Goal: Task Accomplishment & Management: Use online tool/utility

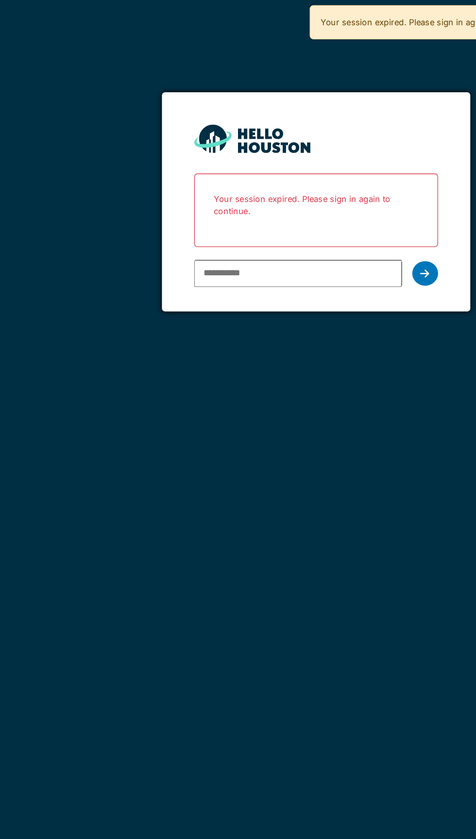
click at [229, 205] on input "email" at bounding box center [224, 206] width 156 height 20
type input "**********"
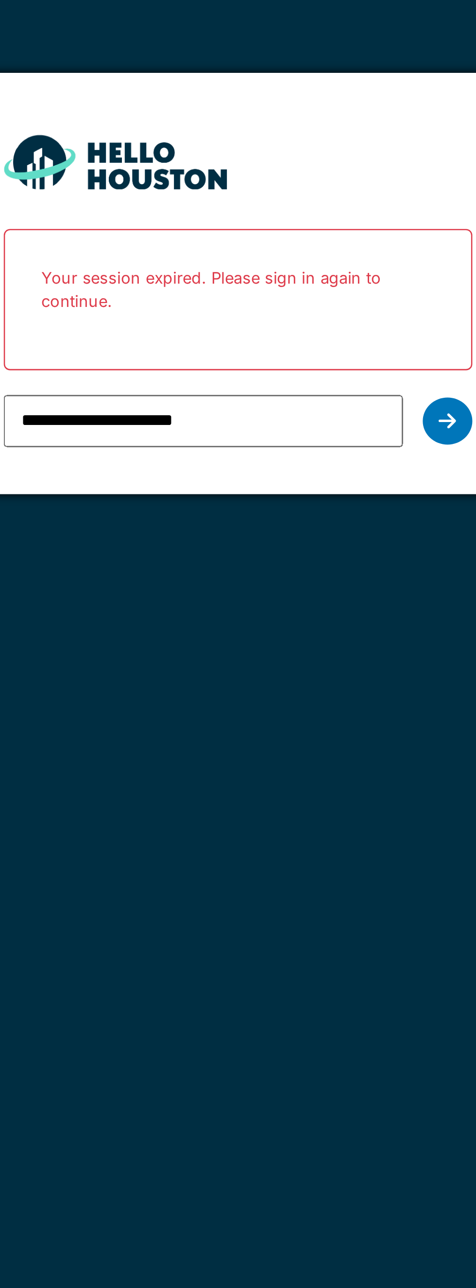
click at [319, 210] on div at bounding box center [319, 206] width 19 height 18
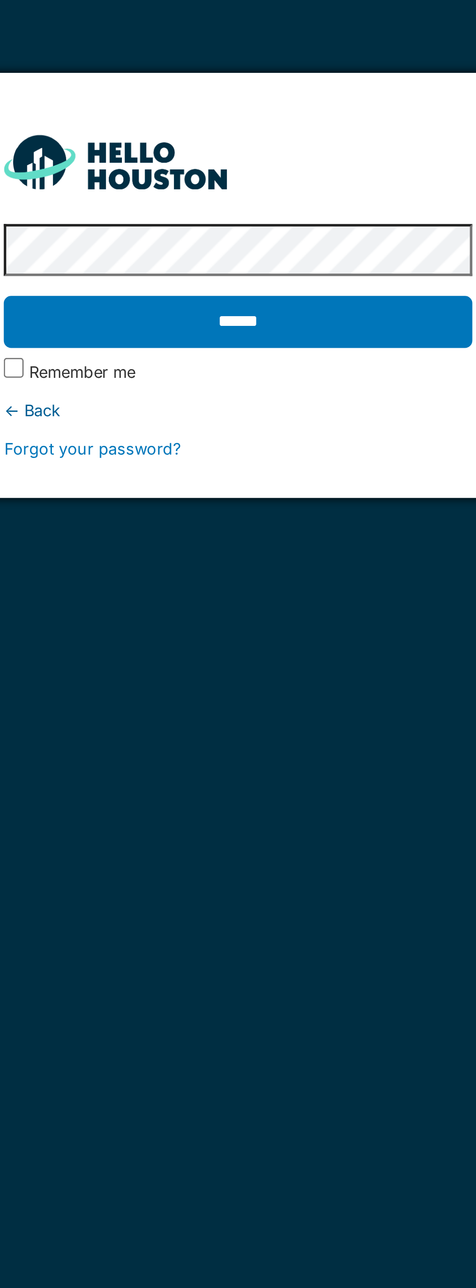
click at [294, 169] on input "******" at bounding box center [237, 167] width 183 height 20
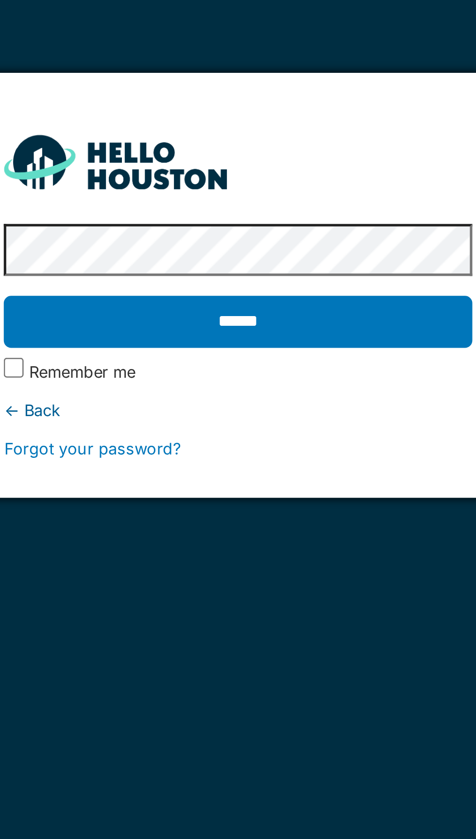
click at [288, 171] on input "******" at bounding box center [237, 167] width 183 height 20
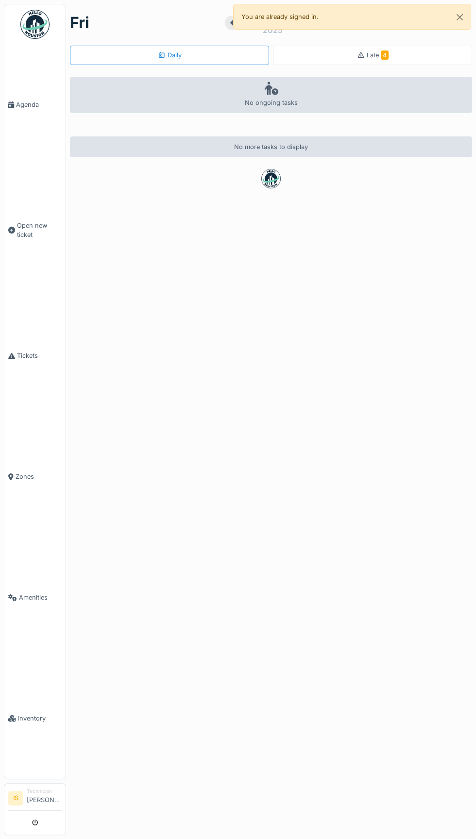
click at [21, 132] on link "Agenda" at bounding box center [34, 104] width 61 height 121
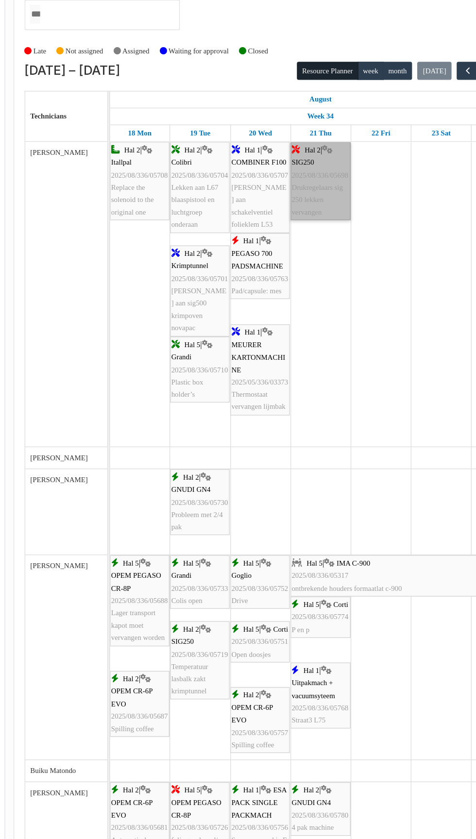
click at [306, 176] on link "Hal 2 | SIG250 2025/08/336/05698 Drukregelaars sig 250 lekken vervangen" at bounding box center [302, 163] width 45 height 59
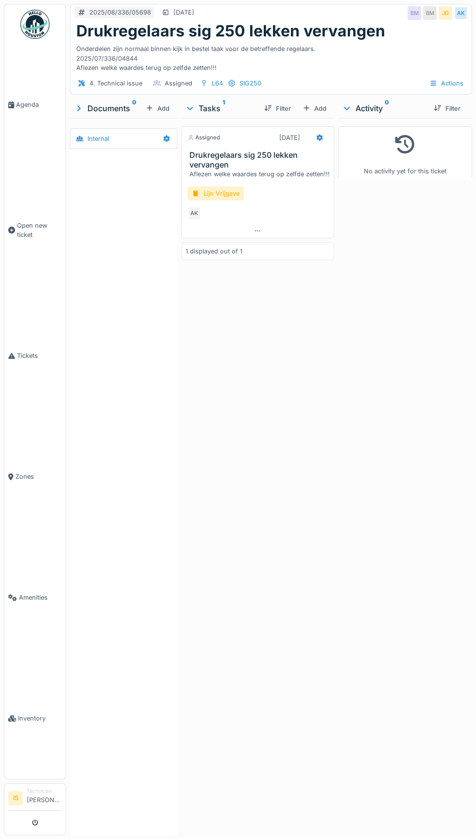
click at [21, 121] on link "Agenda" at bounding box center [34, 104] width 61 height 121
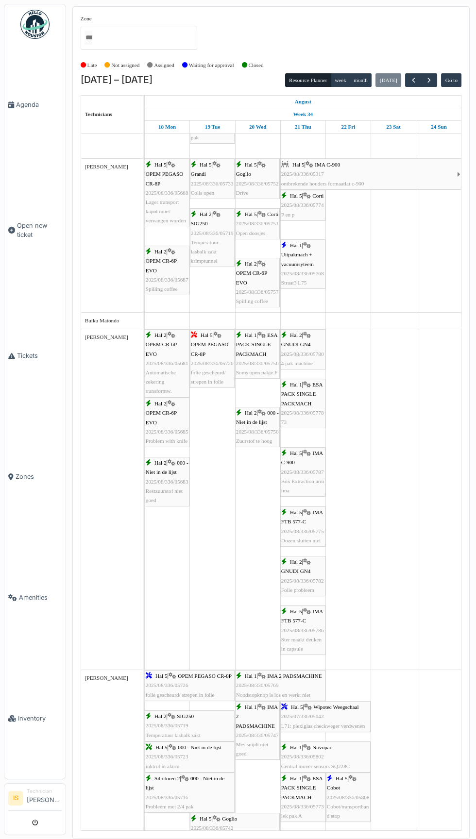
scroll to position [342, 0]
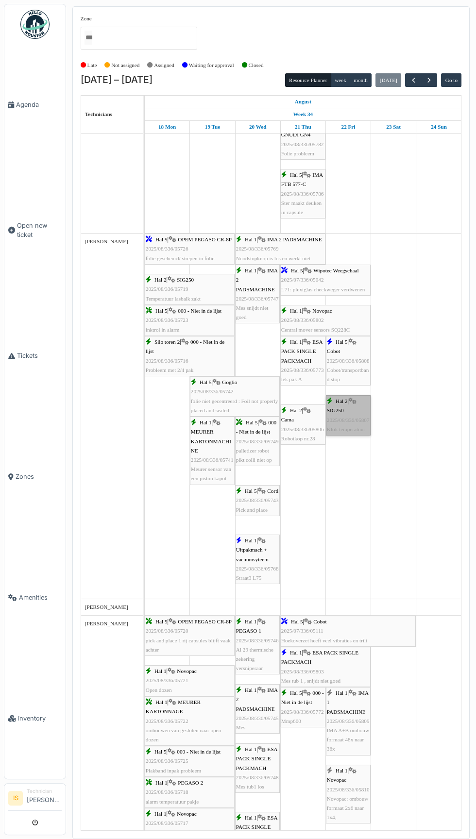
click at [357, 427] on link "Hal 2 | SIG250 2025/08/336/05807 Klok temperatuur" at bounding box center [348, 415] width 45 height 40
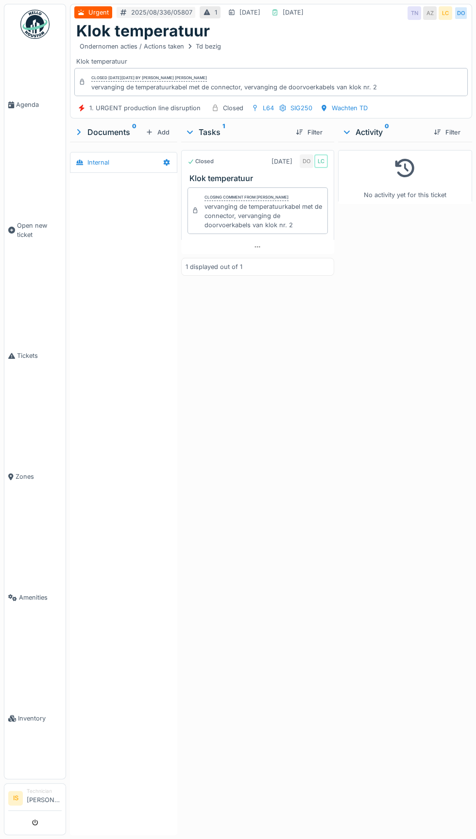
scroll to position [3, 0]
click at [23, 109] on span "Agenda" at bounding box center [39, 104] width 46 height 9
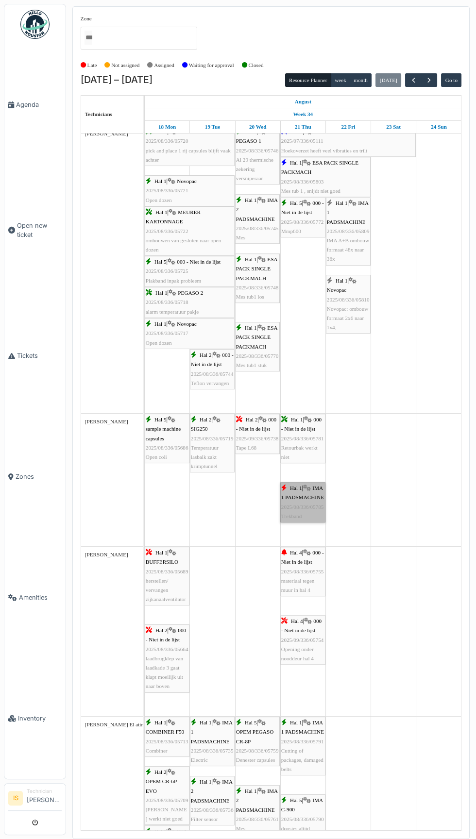
click at [310, 519] on link "Hal 1 | IMA 1 PADSMACHINE 2025/08/336/05785 Trekband" at bounding box center [302, 502] width 45 height 40
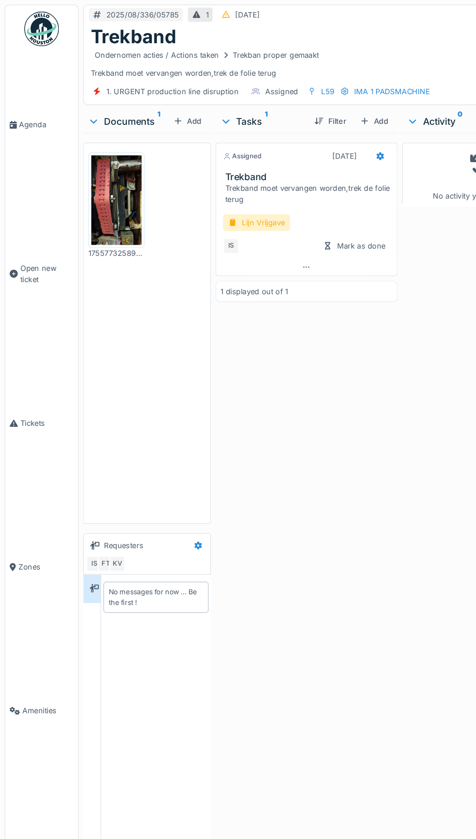
click at [31, 23] on img at bounding box center [34, 24] width 29 height 29
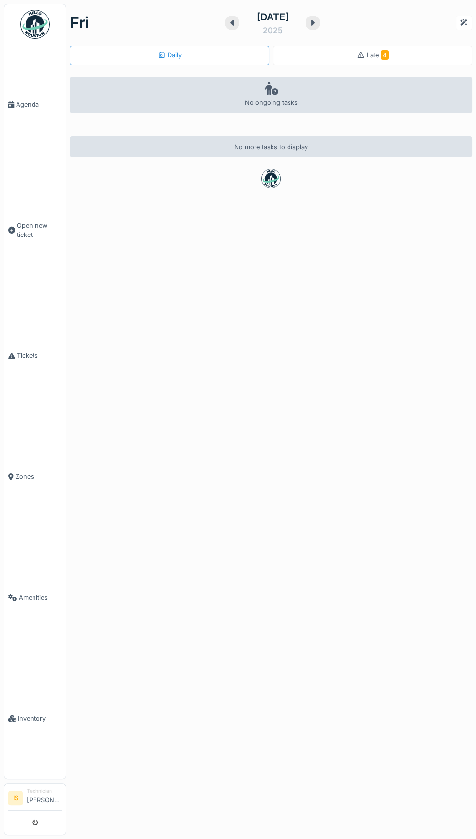
click at [384, 55] on span "4" at bounding box center [385, 54] width 8 height 9
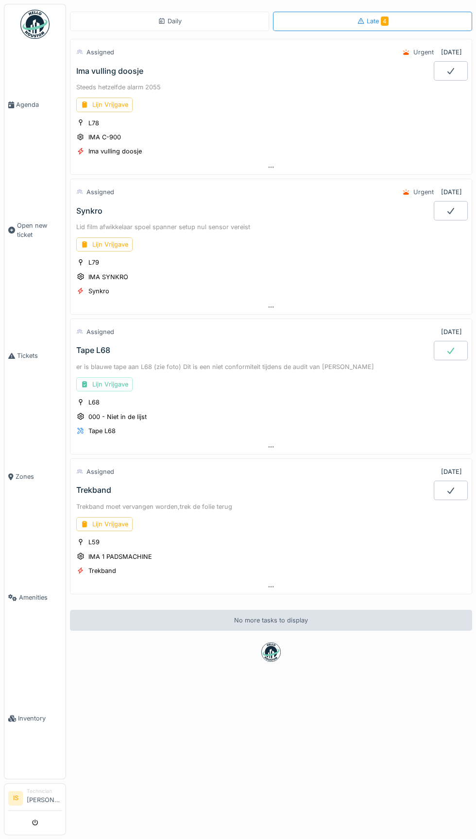
click at [179, 109] on div "Lijn Vrijgave" at bounding box center [270, 105] width 389 height 14
click at [93, 83] on div "Steeds hetzelfde alarm 2055" at bounding box center [270, 87] width 389 height 9
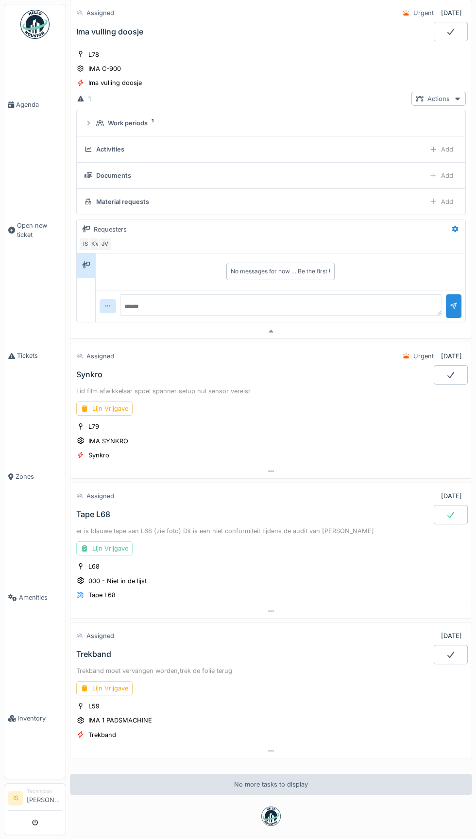
scroll to position [104, 0]
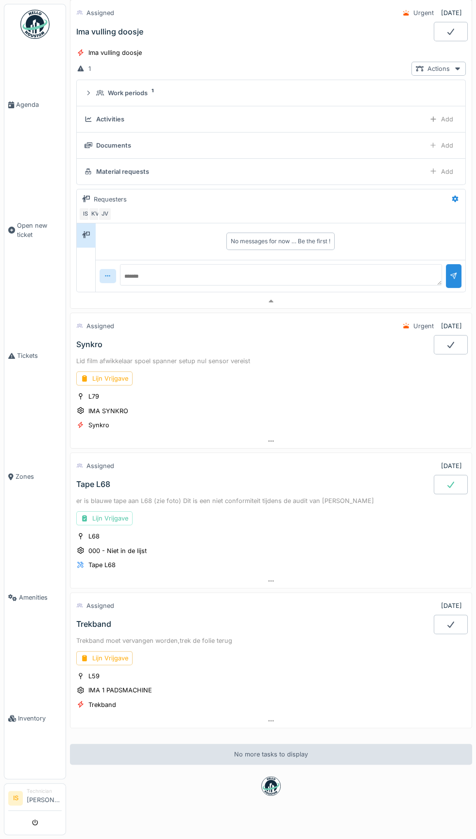
click at [101, 620] on div "Trekband" at bounding box center [93, 624] width 35 height 9
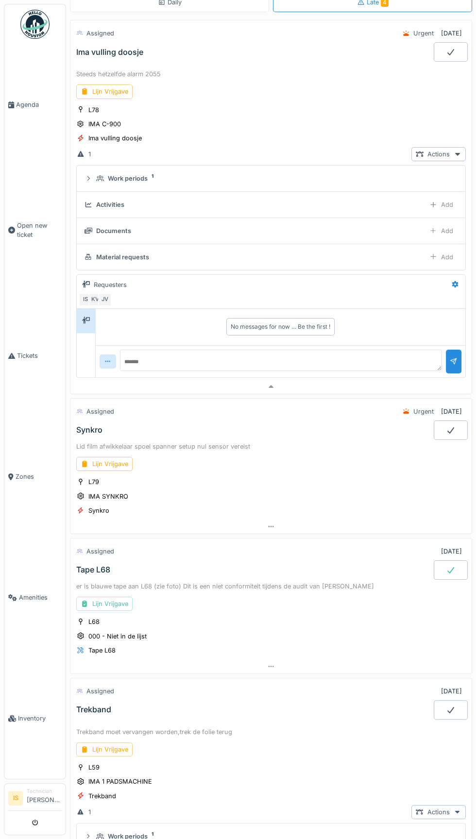
scroll to position [18, 0]
click at [451, 427] on icon at bounding box center [451, 431] width 10 height 8
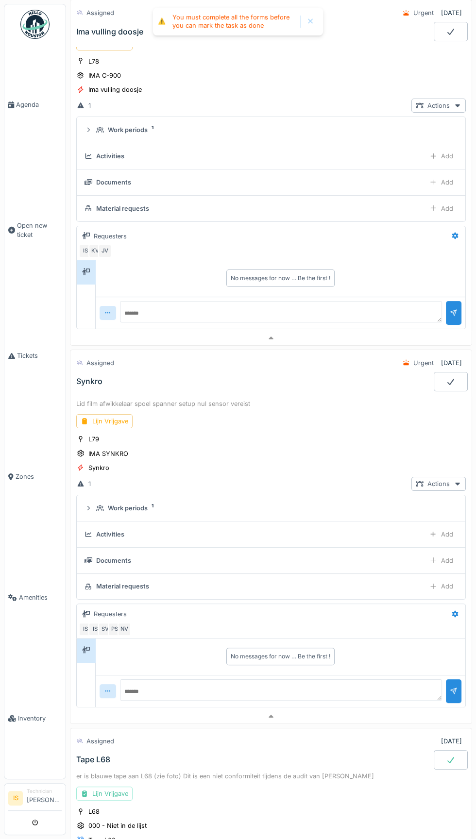
scroll to position [54, 0]
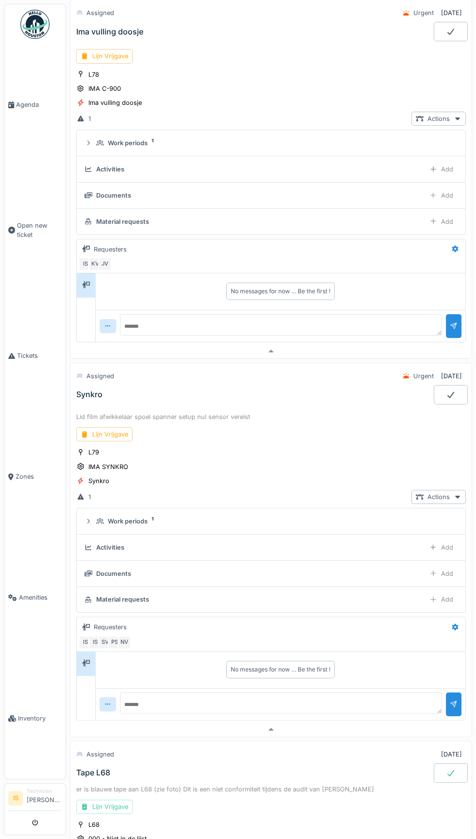
click at [116, 430] on div "Lijn Vrijgave" at bounding box center [104, 434] width 56 height 14
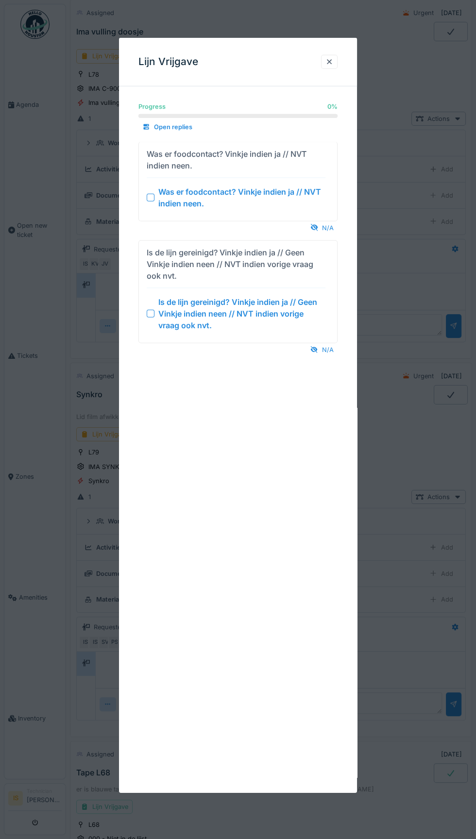
click at [161, 324] on div "Is de lijn gereinigd? Vinkje indien ja // Geen Vinkje indien neen // NVT indien…" at bounding box center [241, 313] width 167 height 35
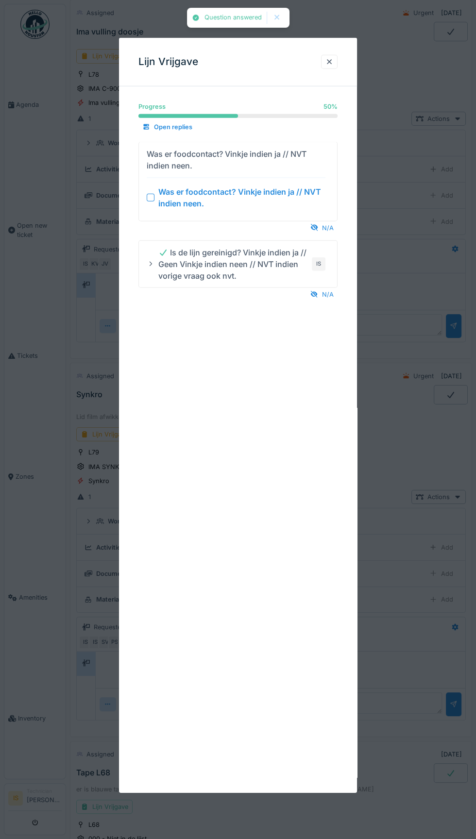
click at [164, 202] on div "Was er foodcontact? Vinkje indien ja // NVT indien neen." at bounding box center [241, 196] width 167 height 23
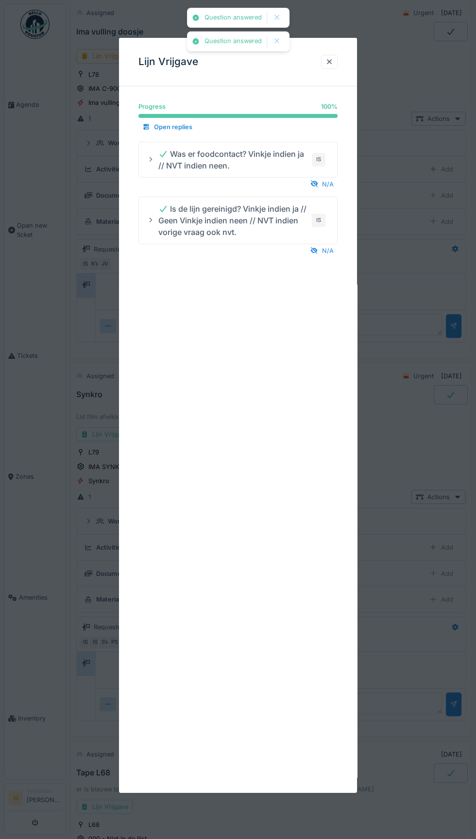
click at [329, 63] on div at bounding box center [329, 61] width 8 height 9
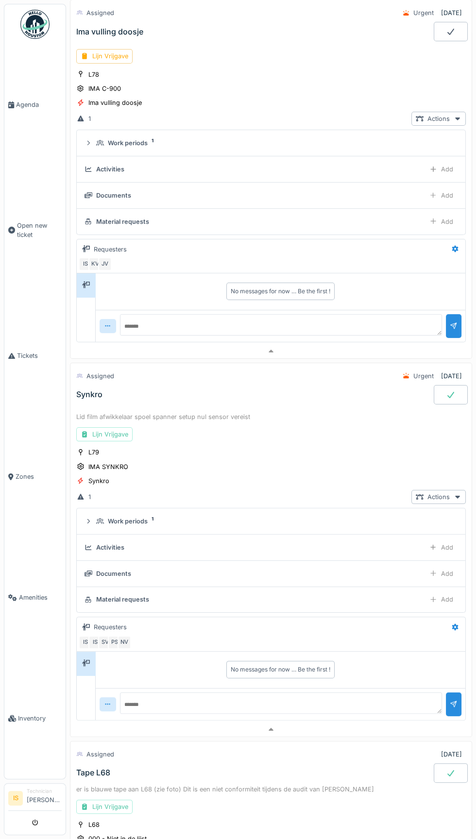
click at [207, 414] on div "Lid film afwikkelaar spoel spanner setup nul sensor vereist" at bounding box center [270, 416] width 389 height 9
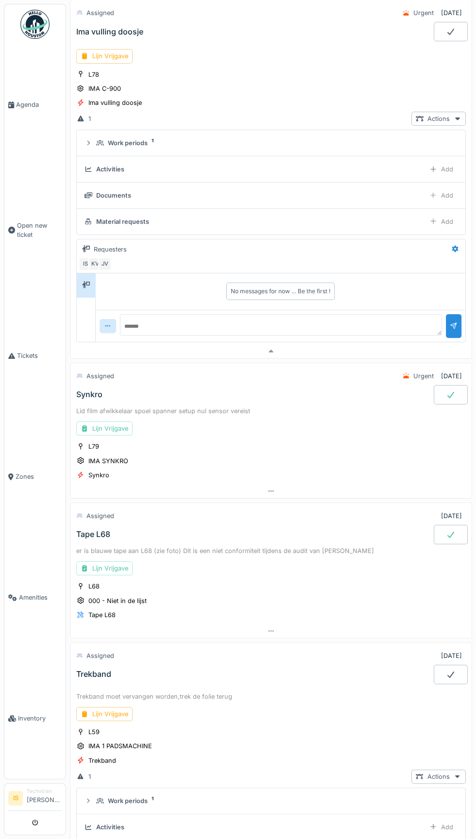
click at [99, 406] on div "Lid film afwikkelaar spoel spanner setup nul sensor vereist" at bounding box center [270, 410] width 389 height 9
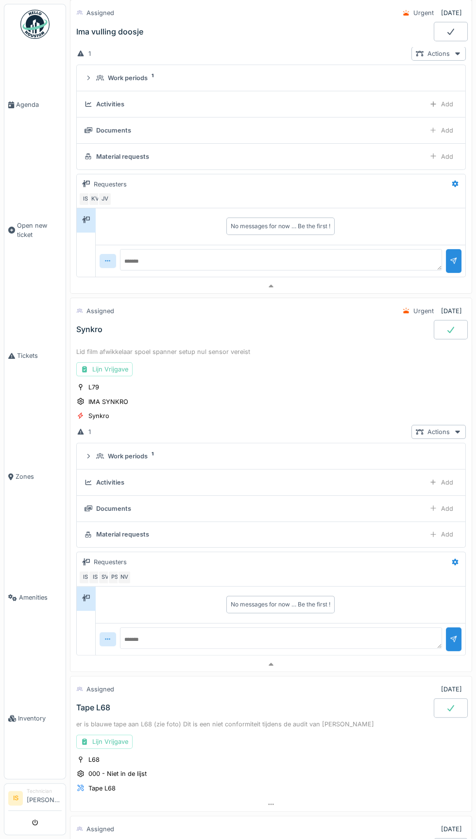
scroll to position [177, 0]
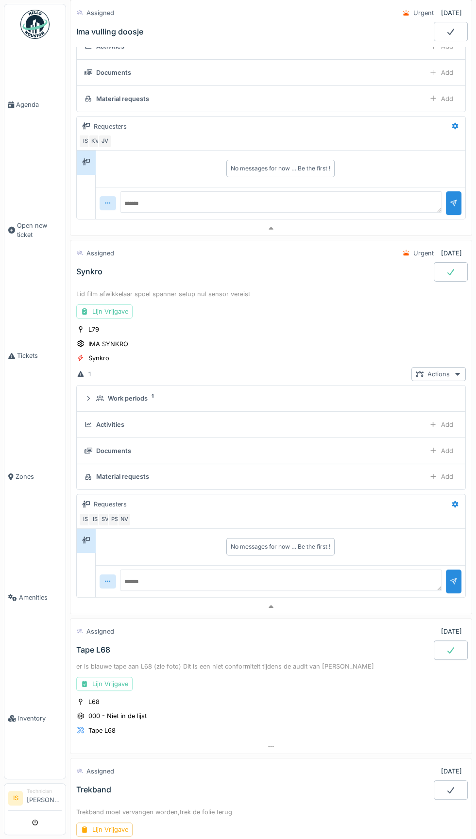
click at [107, 269] on div "Synkro" at bounding box center [253, 271] width 359 height 19
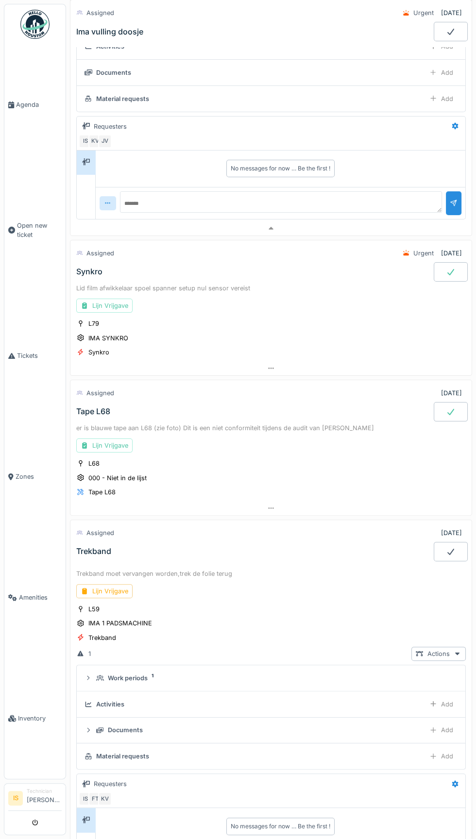
click at [302, 305] on div "Lijn Vrijgave" at bounding box center [270, 306] width 389 height 14
click at [194, 286] on div "Lid film afwikkelaar spoel spanner setup nul sensor vereist" at bounding box center [270, 288] width 389 height 9
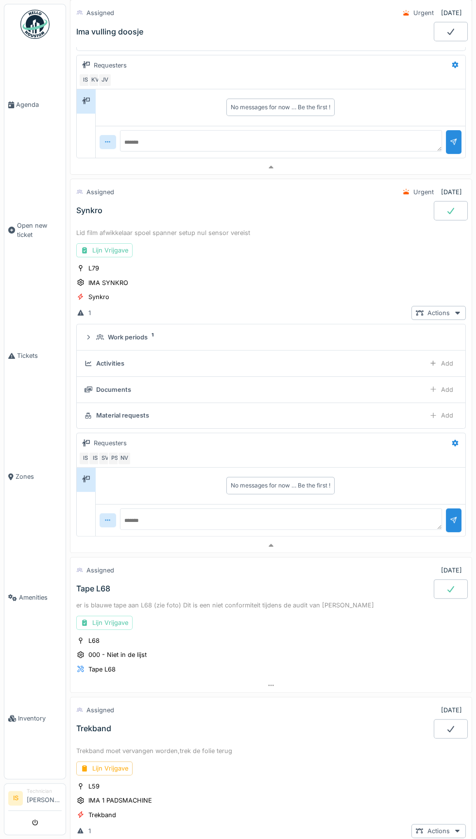
scroll to position [278, 0]
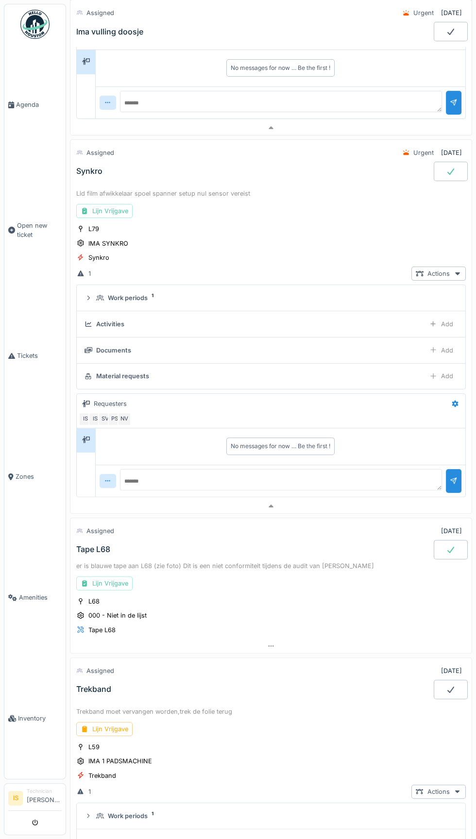
click at [163, 311] on details "Activities Add" at bounding box center [271, 324] width 388 height 26
click at [146, 293] on div "Work periods" at bounding box center [128, 297] width 40 height 9
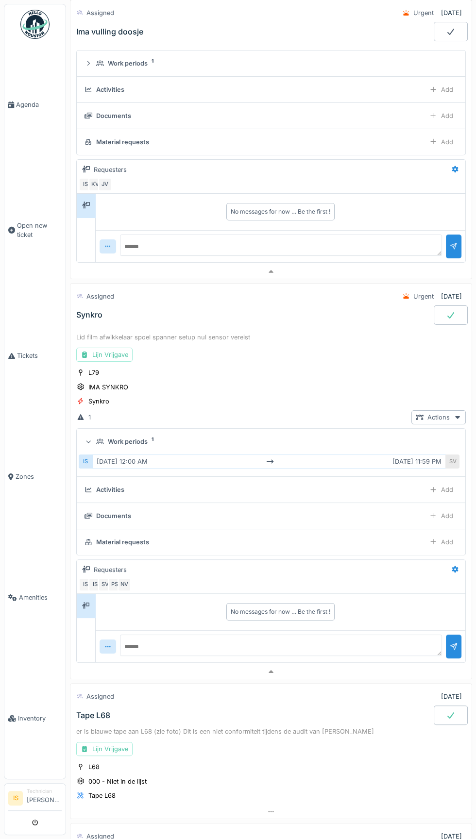
scroll to position [0, 0]
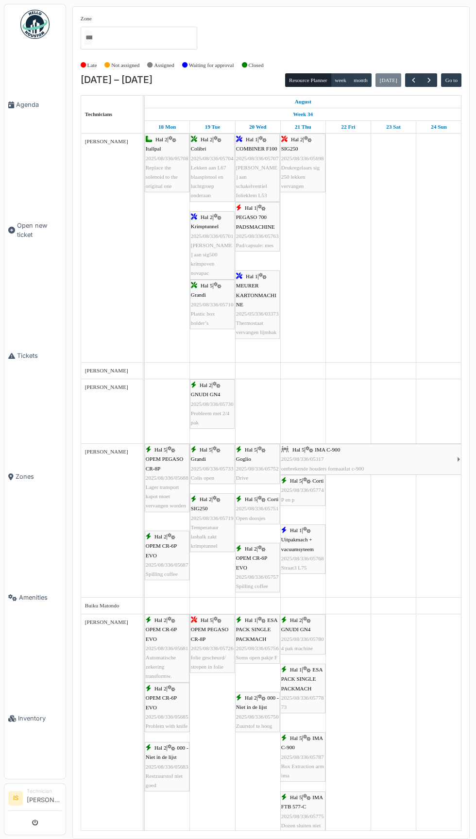
click at [34, 50] on link "Agenda" at bounding box center [34, 104] width 61 height 121
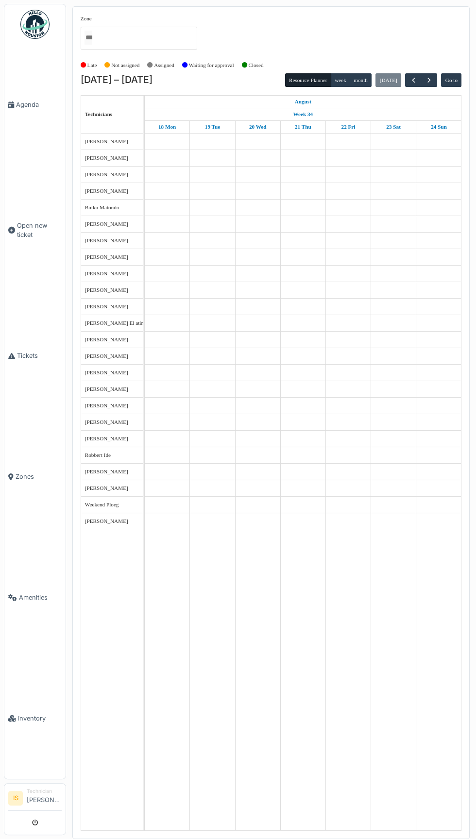
click at [17, 133] on link "Agenda" at bounding box center [34, 104] width 61 height 121
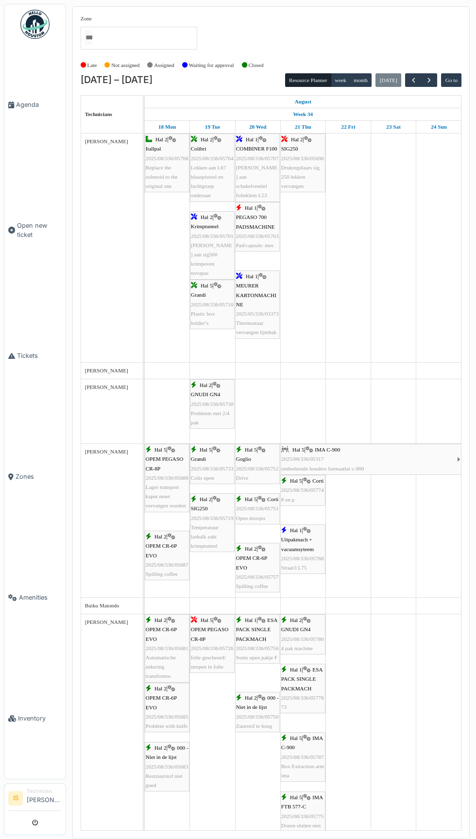
click at [92, 41] on input "All" at bounding box center [88, 38] width 8 height 14
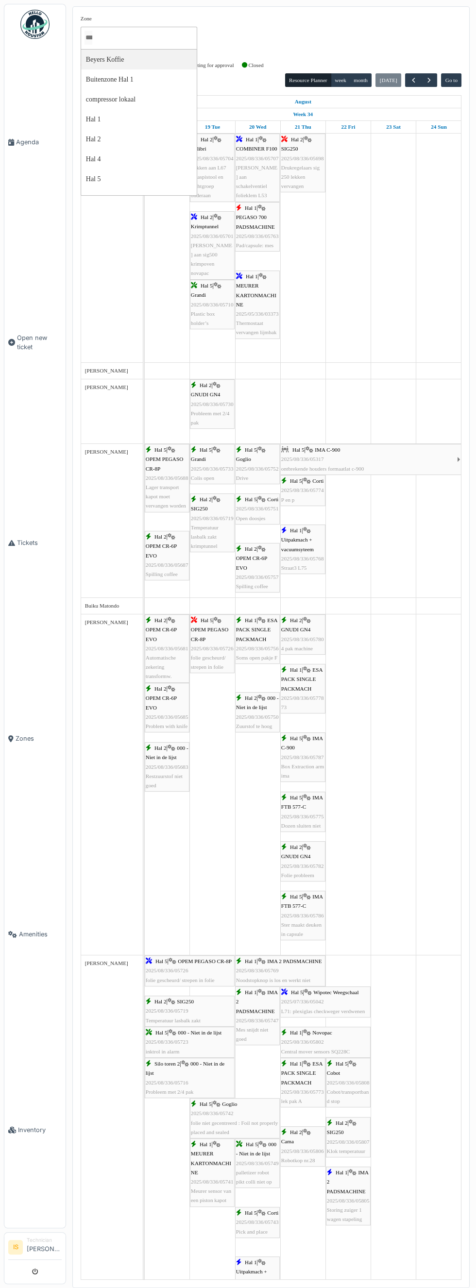
click at [13, 74] on link "Agenda" at bounding box center [34, 142] width 61 height 196
